Goal: Check status: Check status

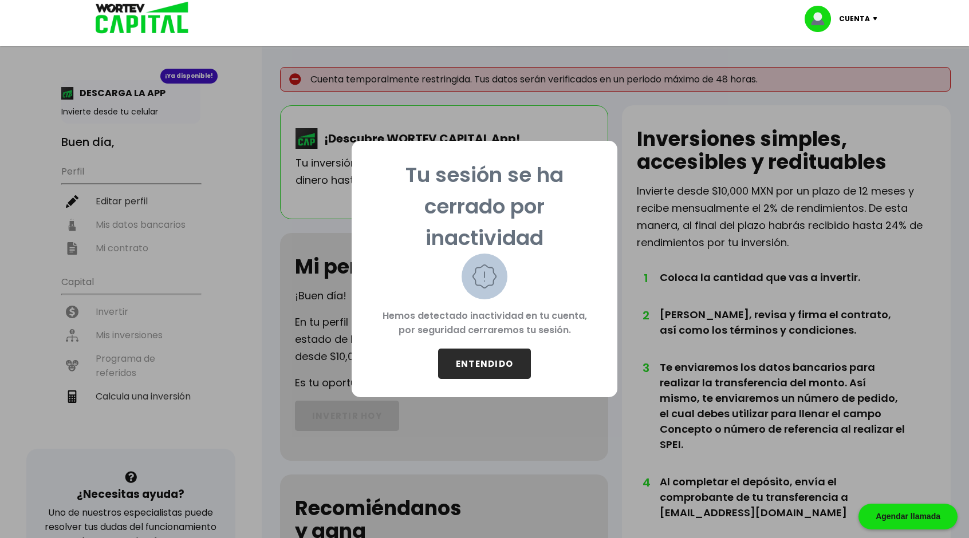
click at [478, 355] on button "ENTENDIDO" at bounding box center [484, 364] width 93 height 30
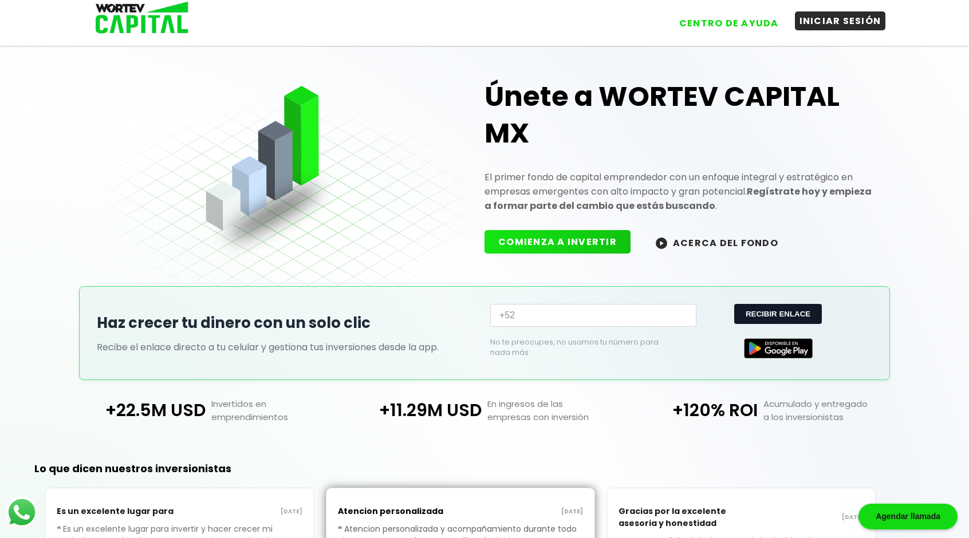
click at [840, 22] on button "INICIAR SESIÓN" at bounding box center [840, 20] width 91 height 19
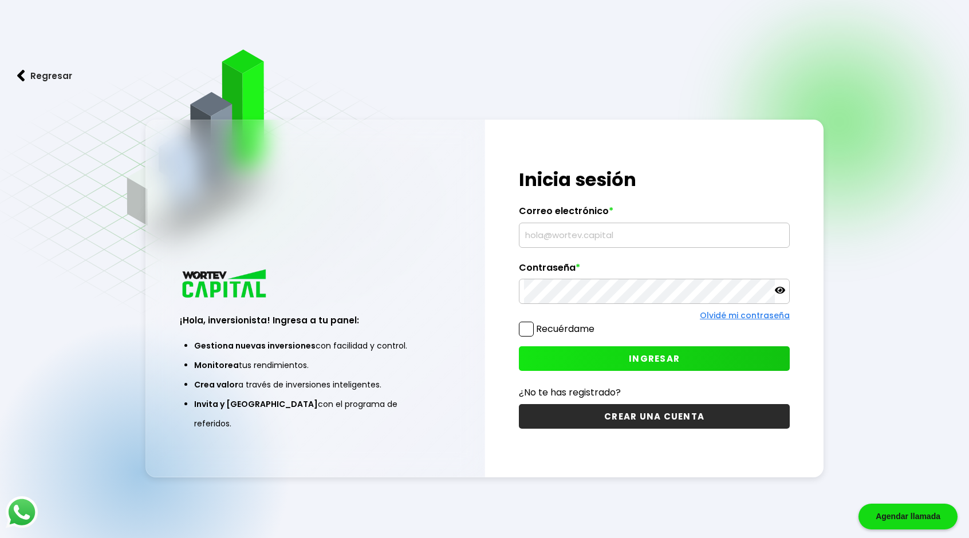
type input "[EMAIL_ADDRESS][DOMAIN_NAME]"
click at [780, 290] on icon at bounding box center [780, 290] width 10 height 7
click at [524, 325] on span at bounding box center [526, 329] width 15 height 15
click at [597, 324] on input "Recuérdame" at bounding box center [597, 324] width 0 height 0
click at [621, 357] on button "INGRESAR" at bounding box center [654, 359] width 271 height 25
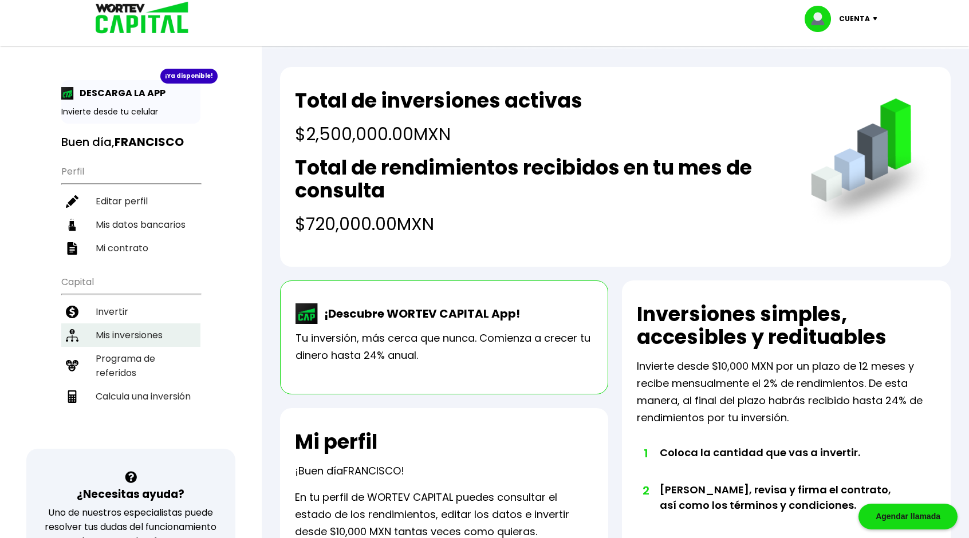
click at [132, 324] on li "Mis inversiones" at bounding box center [130, 335] width 139 height 23
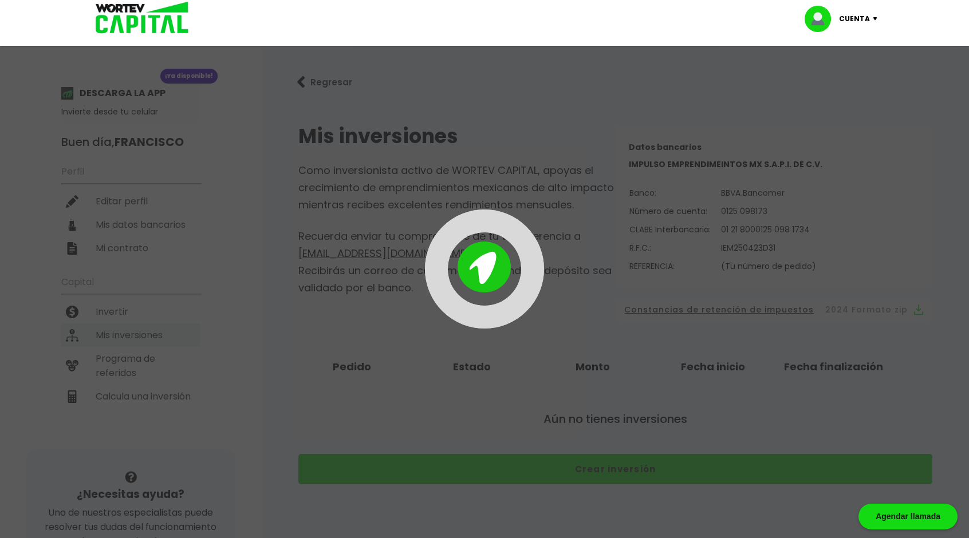
click at [132, 321] on div at bounding box center [484, 269] width 969 height 538
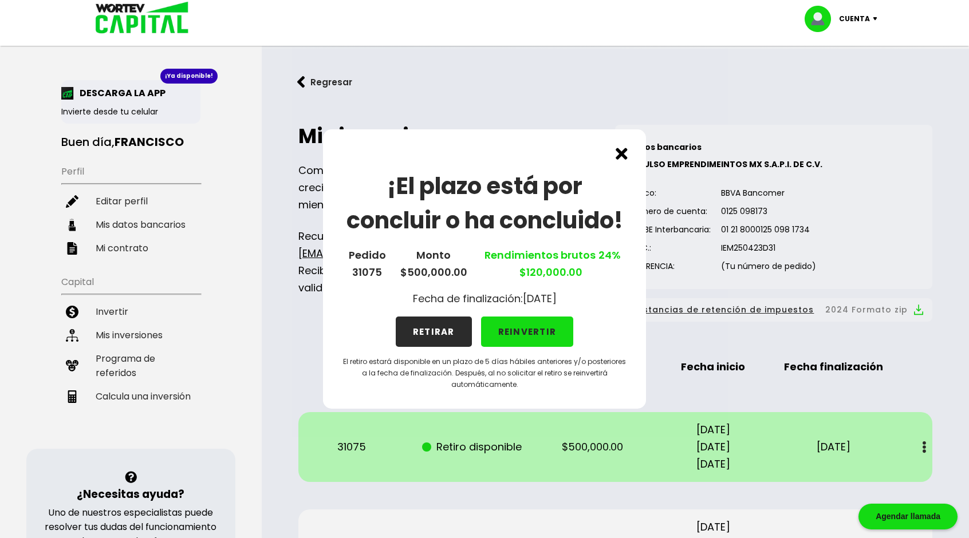
click at [622, 154] on img at bounding box center [622, 154] width 12 height 12
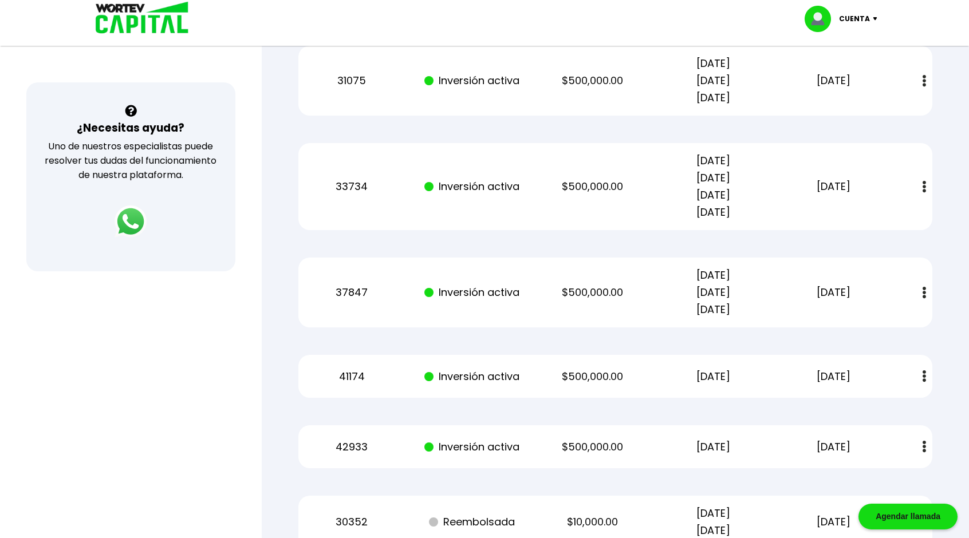
scroll to position [344, 0]
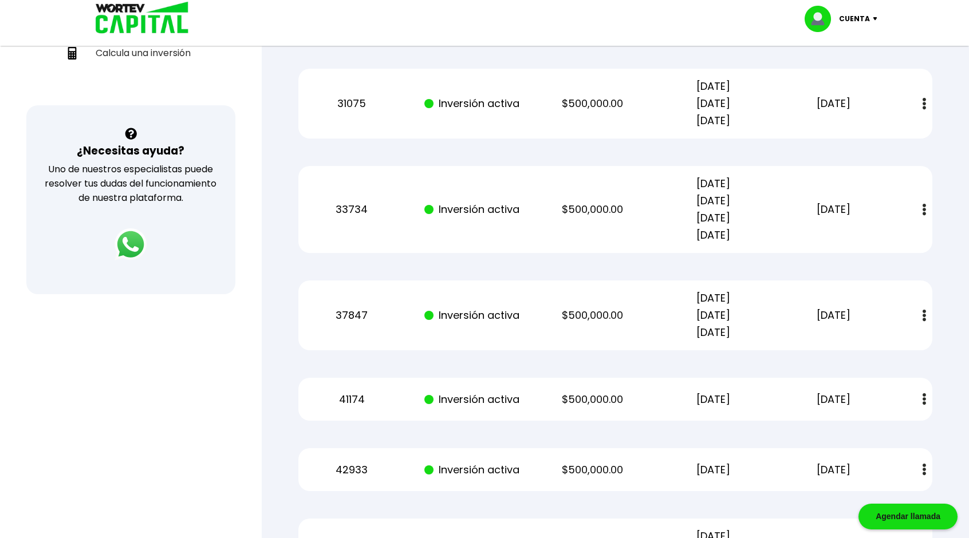
click at [921, 102] on button at bounding box center [925, 104] width 16 height 25
click at [958, 130] on div "Regresar Mis inversiones Como inversionista activo de WORTEV CAPITAL, apoyas el…" at bounding box center [615, 156] width 707 height 903
click at [898, 133] on img at bounding box center [900, 134] width 9 height 11
click at [572, 103] on p "$500,000.00" at bounding box center [592, 103] width 101 height 17
click at [589, 513] on div "Mis inversiones Como inversionista activo de WORTEV CAPITAL, apoyas el crecimie…" at bounding box center [615, 176] width 671 height 827
